Goal: Book appointment/travel/reservation

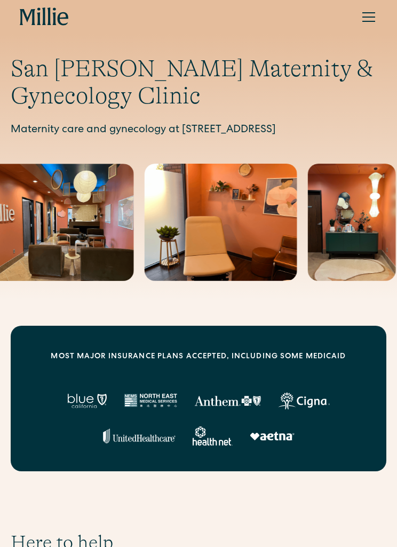
click at [371, 25] on div "menu" at bounding box center [369, 17] width 26 height 26
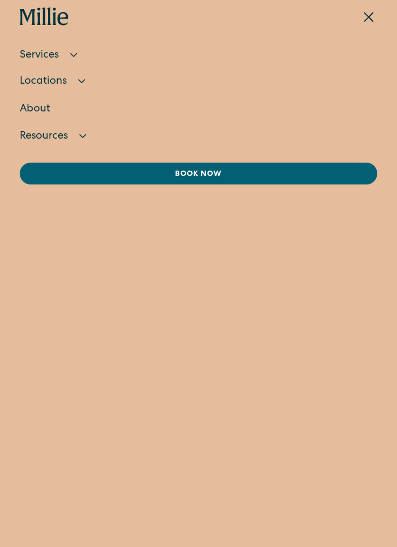
click at [67, 53] on div "Services" at bounding box center [199, 56] width 358 height 24
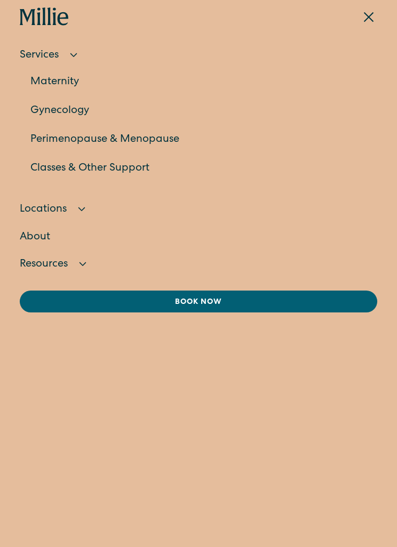
click at [136, 169] on link "Classes & Other Support" at bounding box center [203, 168] width 347 height 29
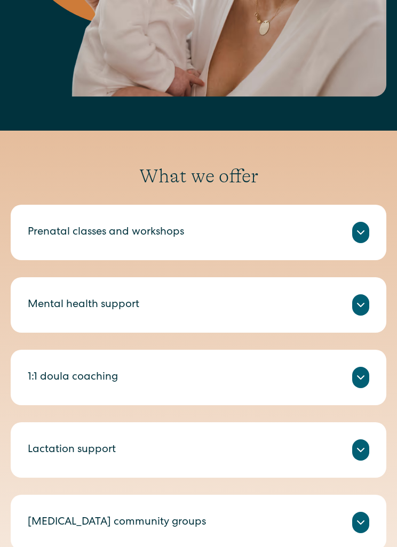
scroll to position [534, 0]
click at [359, 444] on icon at bounding box center [360, 450] width 13 height 13
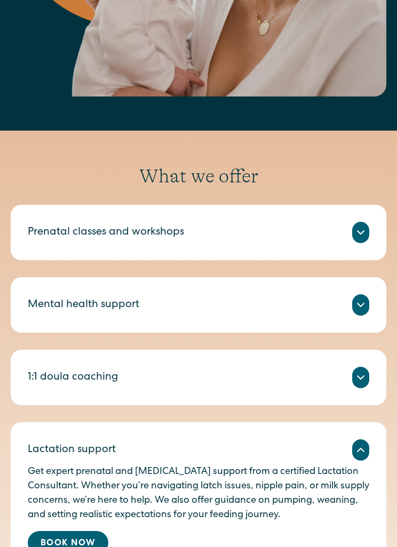
click at [71, 531] on link "Book Now" at bounding box center [68, 542] width 81 height 23
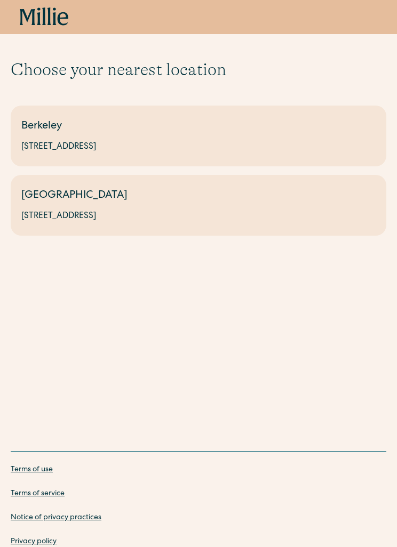
click at [249, 204] on link "South Bay 1471 Saratoga Ave, Suite 101, San Jose, CA 95129" at bounding box center [199, 205] width 376 height 61
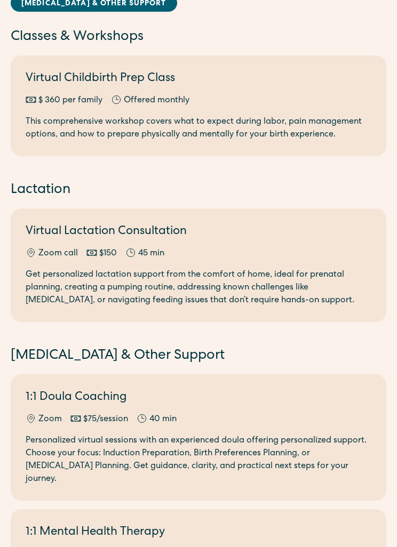
scroll to position [131, 0]
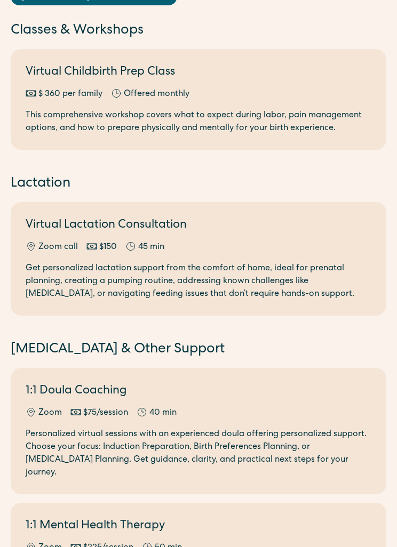
click at [232, 263] on div "Get personalized lactation support from the comfort of home, ideal for prenatal…" at bounding box center [199, 282] width 346 height 38
